Goal: Information Seeking & Learning: Learn about a topic

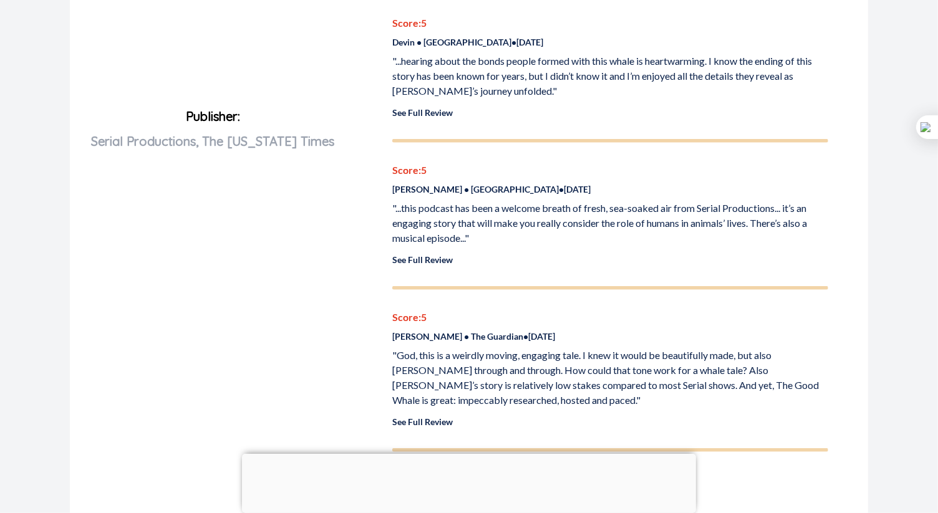
scroll to position [623, 0]
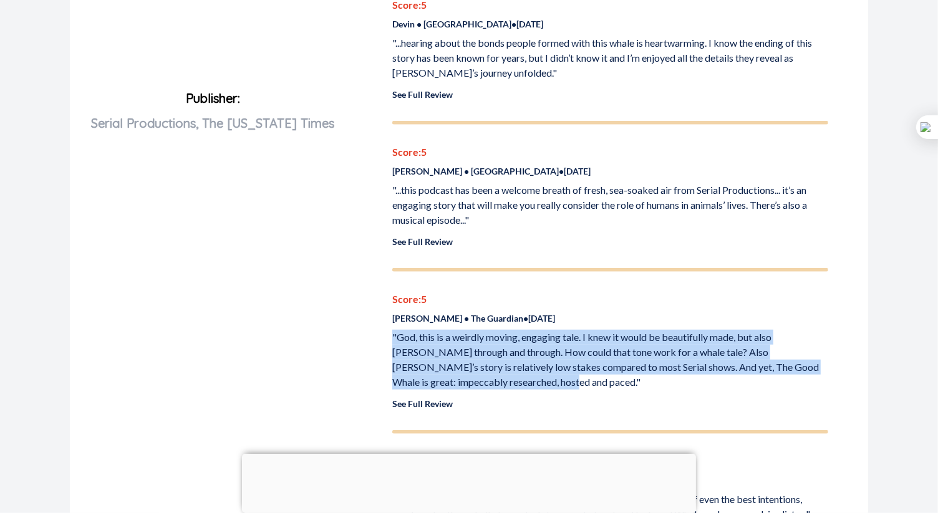
drag, startPoint x: 472, startPoint y: 366, endPoint x: 391, endPoint y: 319, distance: 92.8
copy p ""God, this is a weirdly moving, engaging tale. I knew it would be beautifully m…"
drag, startPoint x: 392, startPoint y: 296, endPoint x: 455, endPoint y: 302, distance: 63.3
click at [455, 312] on p "[PERSON_NAME] • The Guardian • [DATE]" at bounding box center [610, 318] width 436 height 13
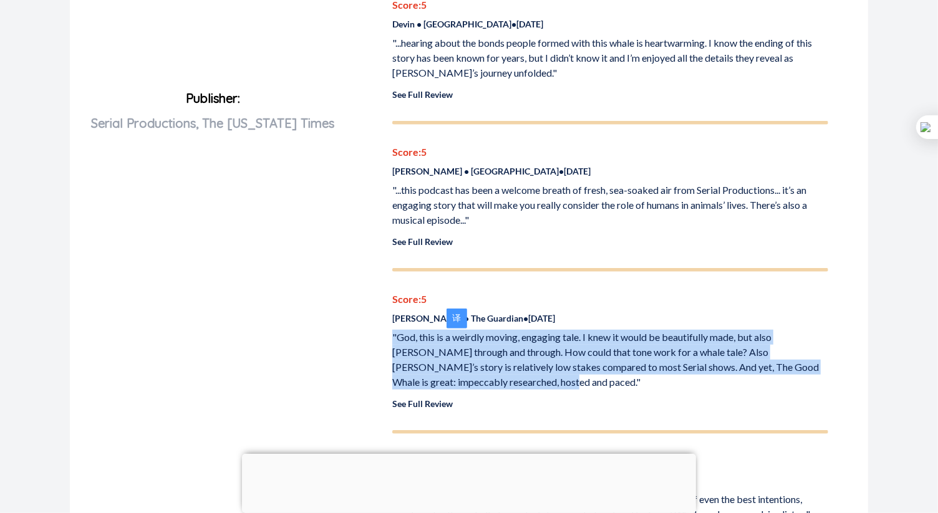
copy p "[PERSON_NAME]"
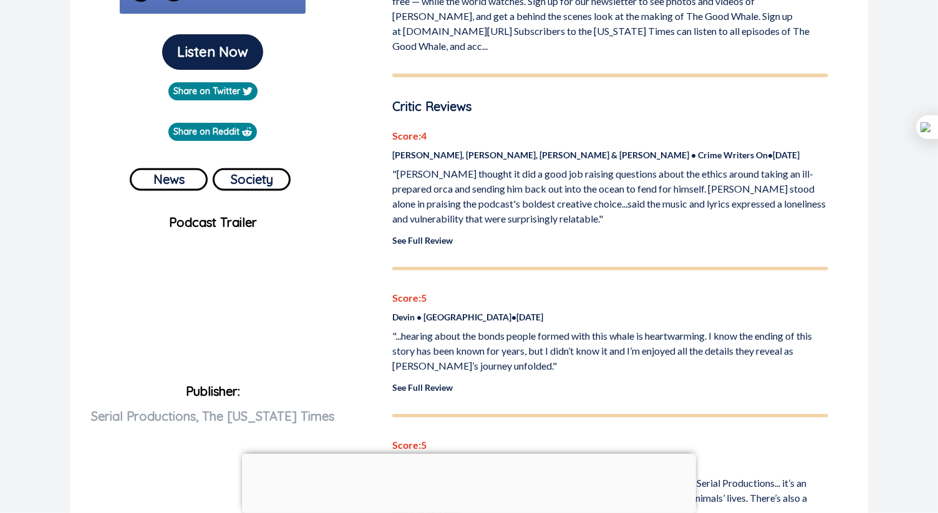
scroll to position [311, 0]
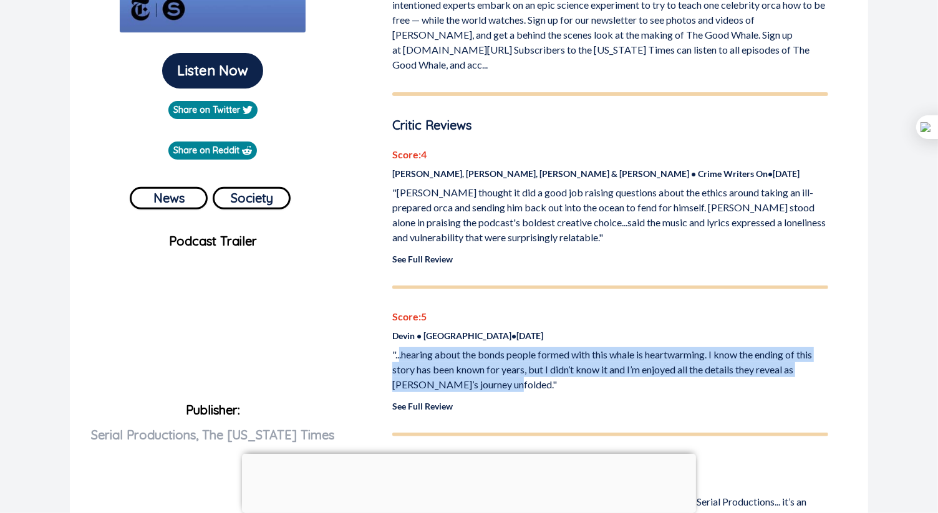
drag, startPoint x: 506, startPoint y: 370, endPoint x: 399, endPoint y: 343, distance: 110.8
click at [399, 347] on p ""...hearing about the bonds people formed with this whale is heartwarming. I kn…" at bounding box center [610, 369] width 436 height 45
copy p ".hearing about the bonds people formed with this whale is heartwarming. I know …"
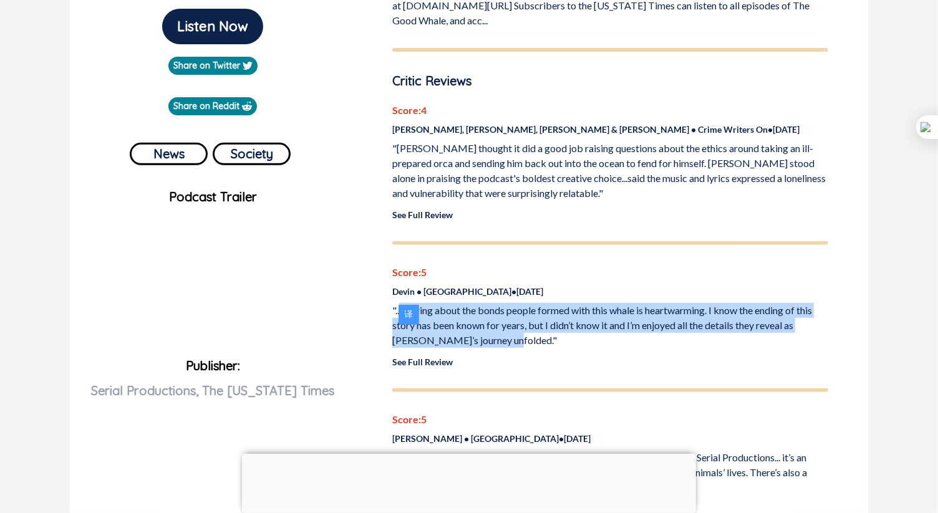
scroll to position [374, 0]
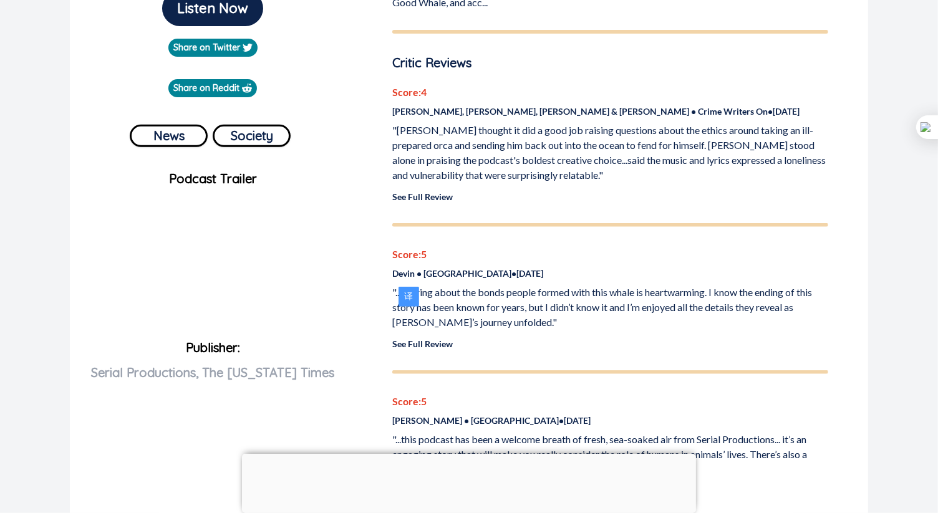
click at [631, 319] on div "Score: 5 Devin • [GEOGRAPHIC_DATA] • [DATE] "...hearing about the bonds people …" at bounding box center [610, 299] width 436 height 104
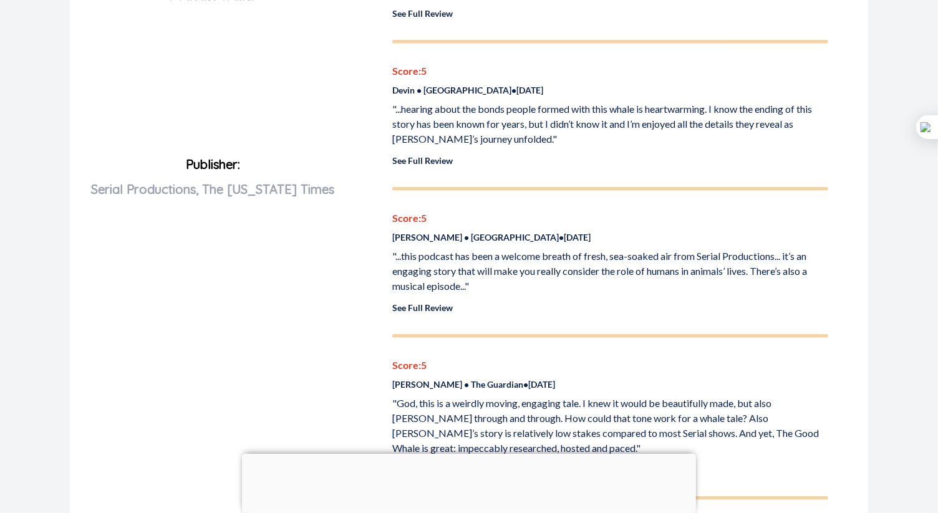
scroll to position [561, 0]
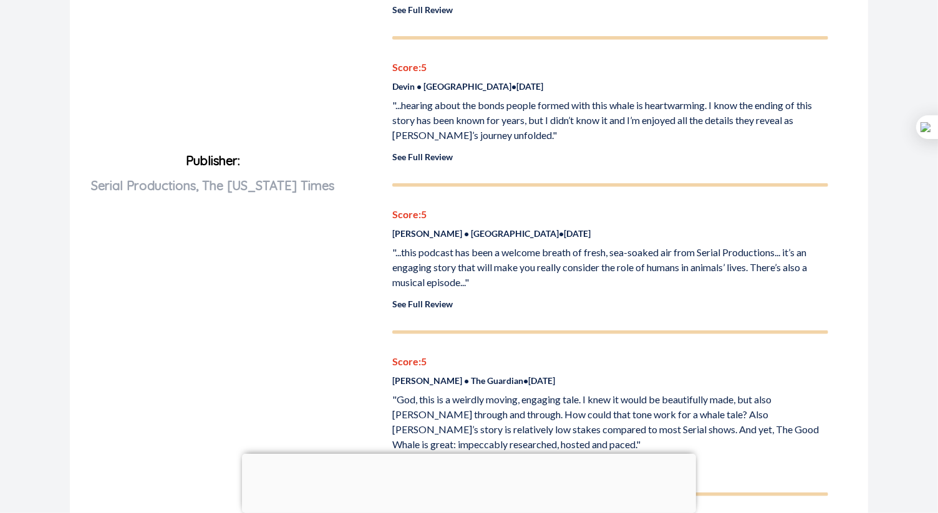
drag, startPoint x: 393, startPoint y: 215, endPoint x: 457, endPoint y: 216, distance: 64.3
click at [457, 227] on p "[PERSON_NAME] • [GEOGRAPHIC_DATA] • [DATE]" at bounding box center [610, 233] width 436 height 13
copy p "[PERSON_NAME]"
click at [631, 245] on p ""...this podcast has been a welcome breath of fresh, sea-soaked air from Serial…" at bounding box center [610, 267] width 436 height 45
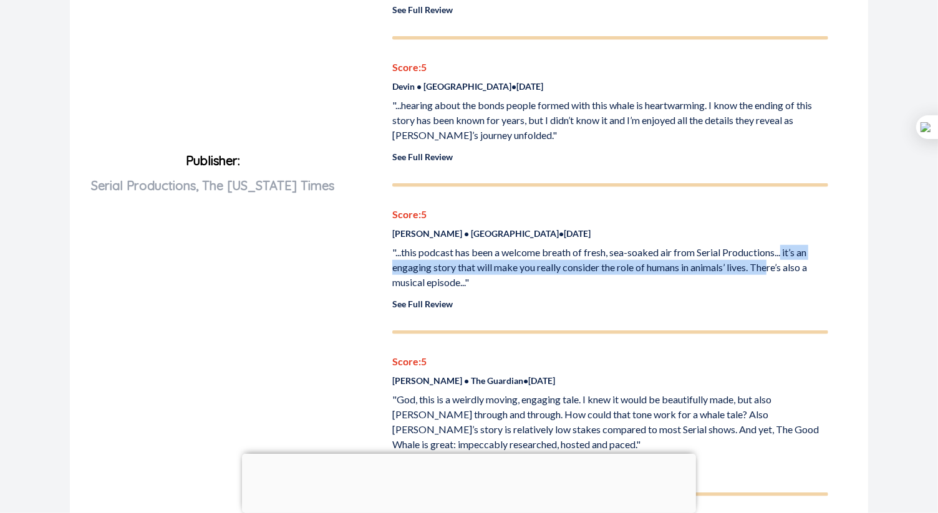
drag, startPoint x: 787, startPoint y: 231, endPoint x: 773, endPoint y: 246, distance: 20.3
click at [773, 246] on p ""...this podcast has been a welcome breath of fresh, sea-soaked air from Serial…" at bounding box center [610, 267] width 436 height 45
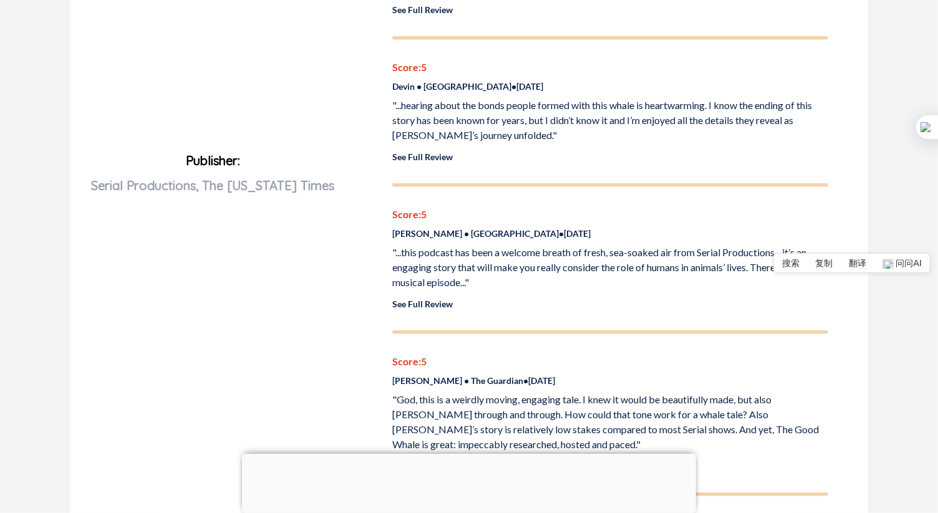
click at [777, 245] on p ""...this podcast has been a welcome breath of fresh, sea-soaked air from Serial…" at bounding box center [610, 267] width 436 height 45
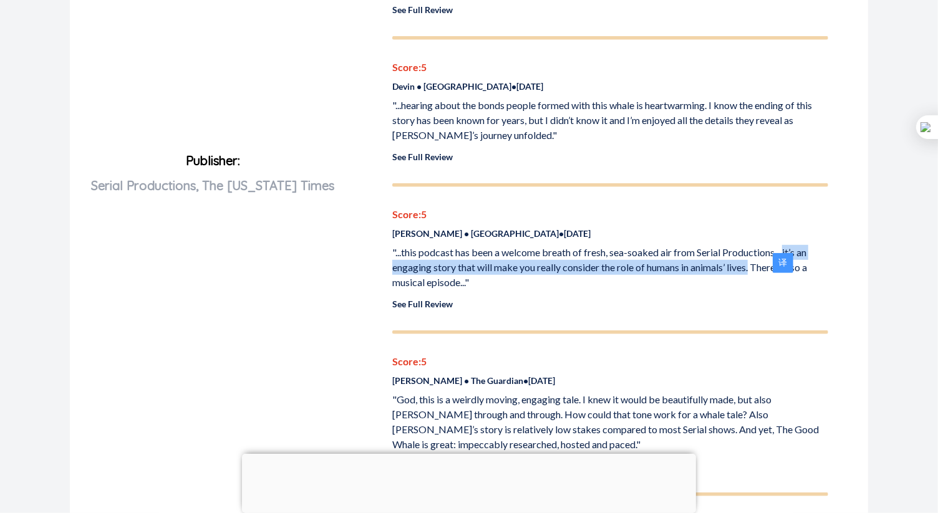
drag, startPoint x: 788, startPoint y: 233, endPoint x: 756, endPoint y: 255, distance: 38.9
click at [756, 255] on p ""...this podcast has been a welcome breath of fresh, sea-soaked air from Serial…" at bounding box center [610, 267] width 436 height 45
copy p "it’s an engaging story that will make you really consider the role of humans in…"
click at [436, 299] on link "See Full Review" at bounding box center [422, 304] width 61 height 11
